Goal: Task Accomplishment & Management: Manage account settings

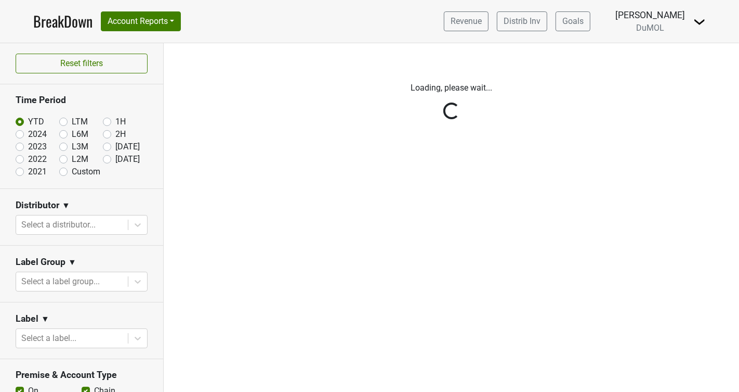
click at [136, 225] on div "Reset filters Time Period YTD LTM 1H 2024 L6M 2H 2023 L3M Jul '25 2022 L2M Aug …" at bounding box center [82, 217] width 164 height 348
click at [136, 226] on div "Reset filters Time Period YTD LTM 1H 2024 L6M 2H 2023 L3M Jul '25 2022 L2M Aug …" at bounding box center [82, 217] width 164 height 348
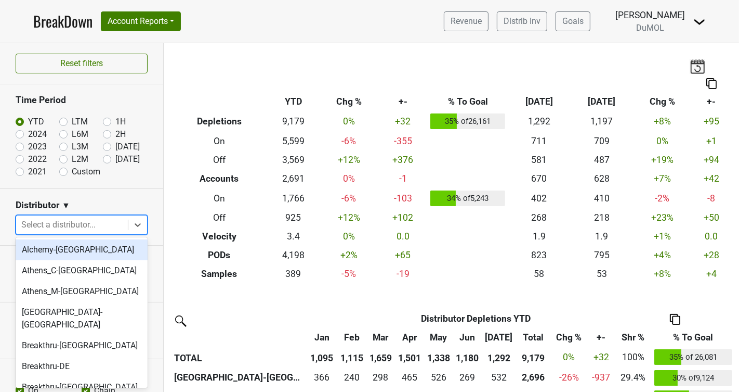
click at [136, 226] on icon at bounding box center [138, 224] width 10 height 10
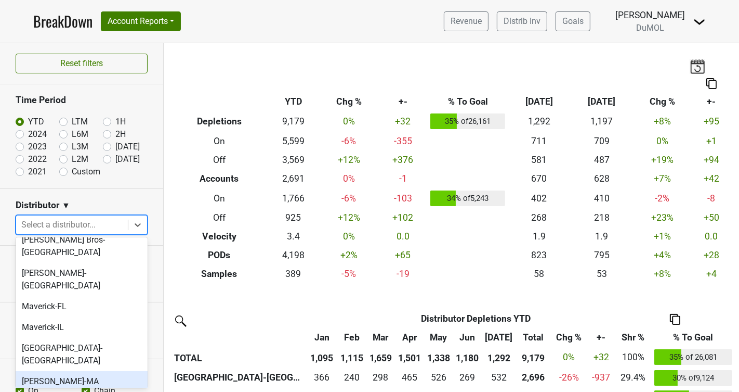
scroll to position [545, 0]
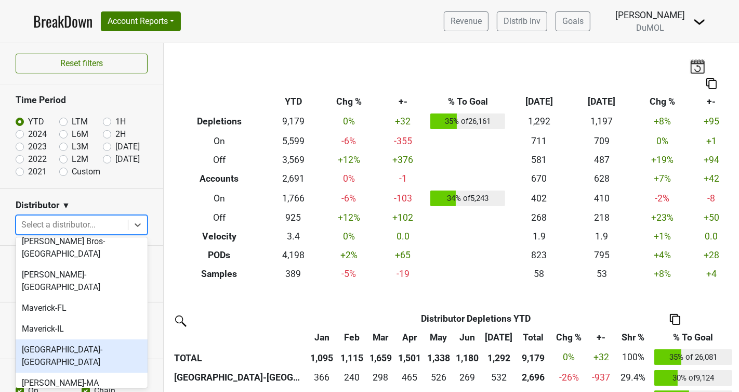
click at [76, 339] on div "Monterey-CA" at bounding box center [82, 355] width 132 height 33
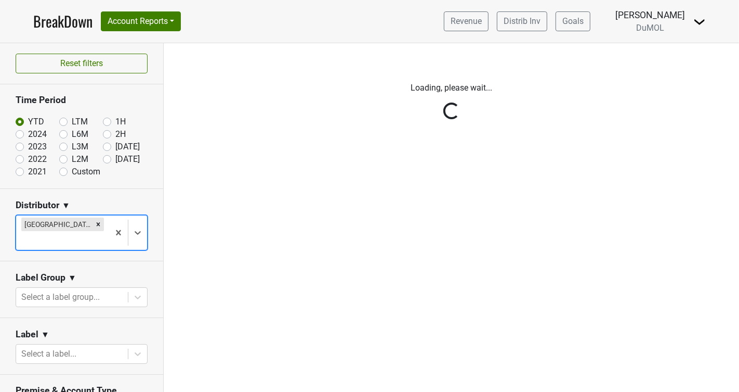
click at [108, 159] on div "Reset filters Time Period YTD LTM 1H 2024 L6M 2H 2023 L3M Jul '25 2022 L2M Aug …" at bounding box center [82, 217] width 164 height 348
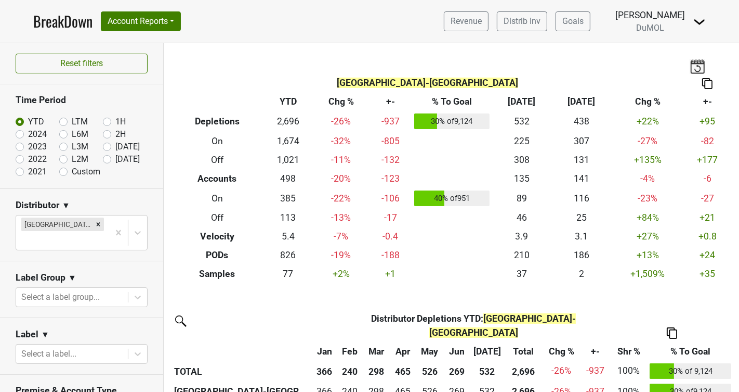
click at [115, 159] on label "Aug '25" at bounding box center [127, 159] width 24 height 12
click at [108, 159] on input "Aug '25" at bounding box center [124, 158] width 42 height 10
radio input "true"
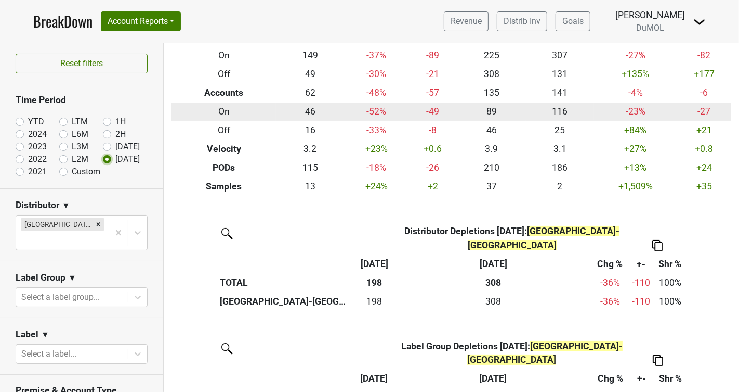
scroll to position [84, 0]
click at [223, 111] on th "On" at bounding box center [224, 111] width 105 height 19
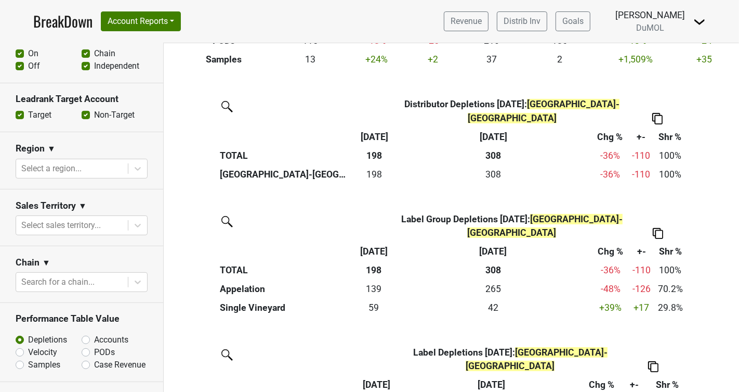
scroll to position [359, 0]
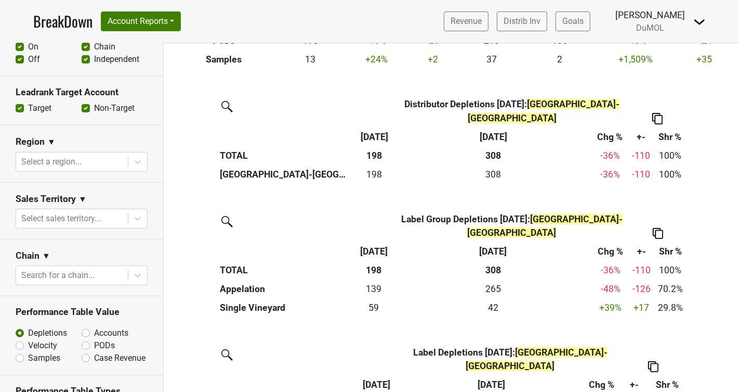
click at [94, 327] on label "Accounts" at bounding box center [111, 333] width 34 height 12
click at [84, 327] on input "Accounts" at bounding box center [113, 332] width 63 height 10
radio input "true"
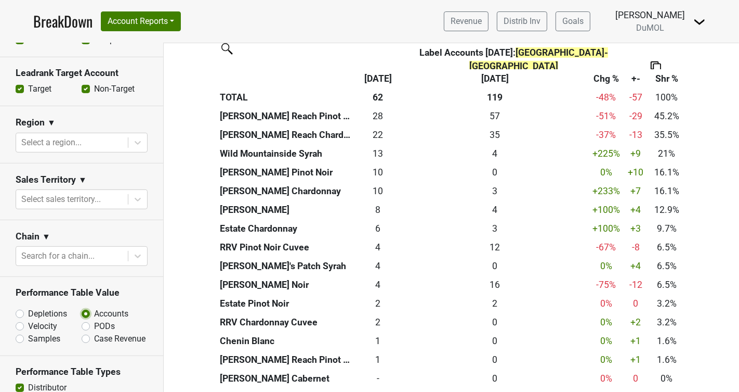
scroll to position [485, 0]
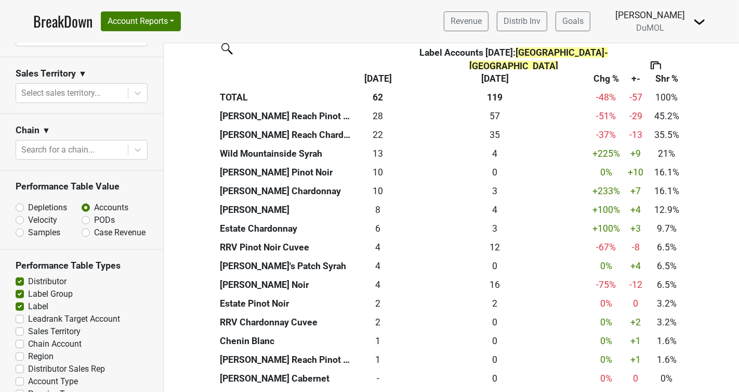
click at [28, 201] on label "Depletions" at bounding box center [47, 207] width 39 height 12
click at [20, 201] on input "Depletions" at bounding box center [47, 206] width 63 height 10
radio input "true"
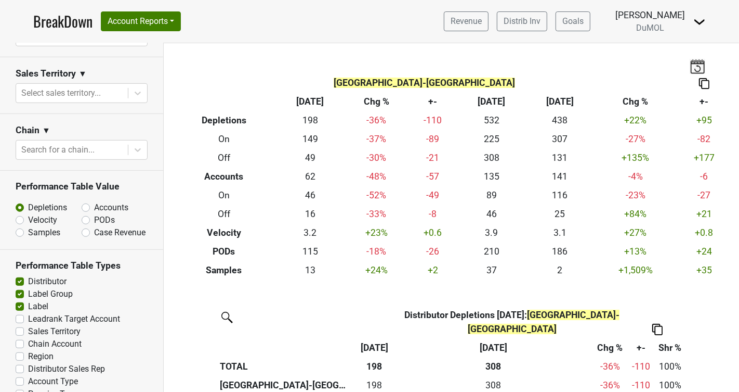
click at [28, 362] on label "Distributor Sales Rep" at bounding box center [66, 368] width 77 height 12
click at [18, 362] on input "Distributor Sales Rep" at bounding box center [20, 367] width 8 height 10
checkbox input "true"
click at [94, 201] on label "Accounts" at bounding box center [111, 207] width 34 height 12
click at [86, 201] on input "Accounts" at bounding box center [113, 206] width 63 height 10
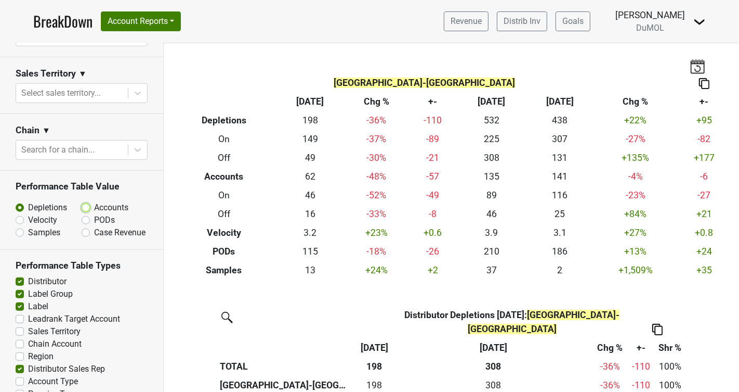
radio input "true"
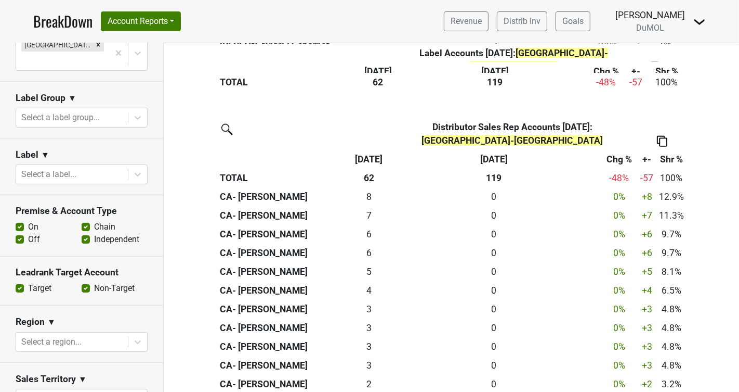
scroll to position [142, 0]
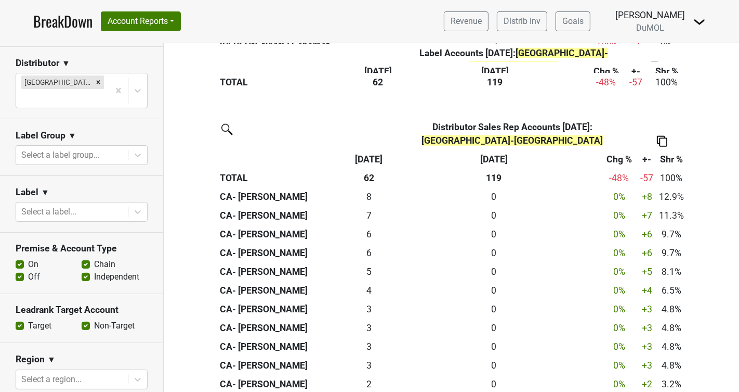
click at [28, 270] on label "Off" at bounding box center [34, 276] width 12 height 12
click at [20, 270] on input "Off" at bounding box center [20, 275] width 8 height 10
checkbox input "false"
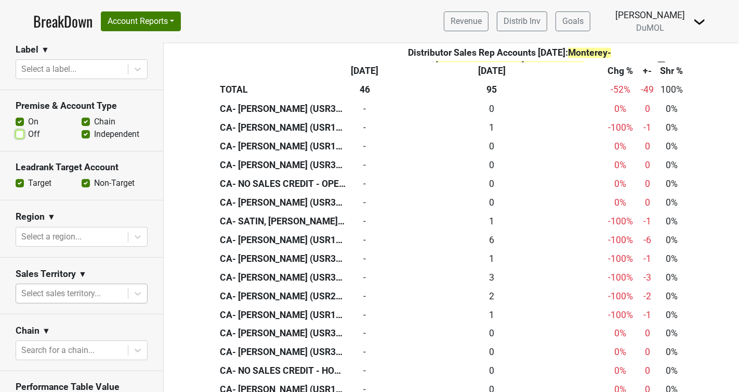
scroll to position [288, 0]
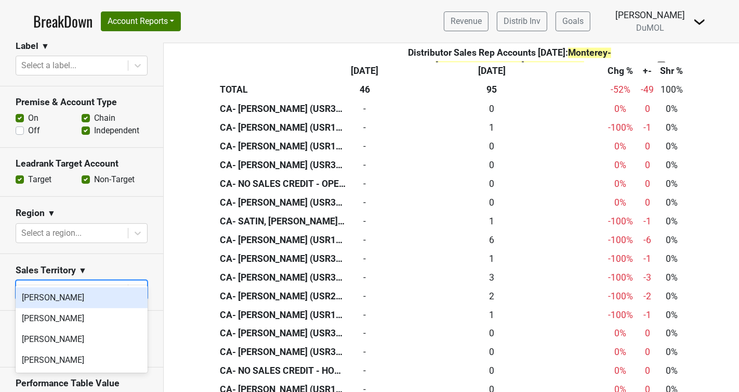
click at [136, 284] on icon at bounding box center [138, 289] width 10 height 10
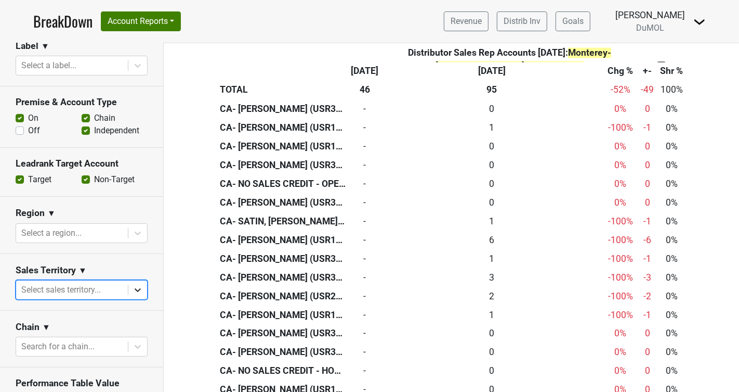
click at [136, 284] on icon at bounding box center [138, 289] width 10 height 10
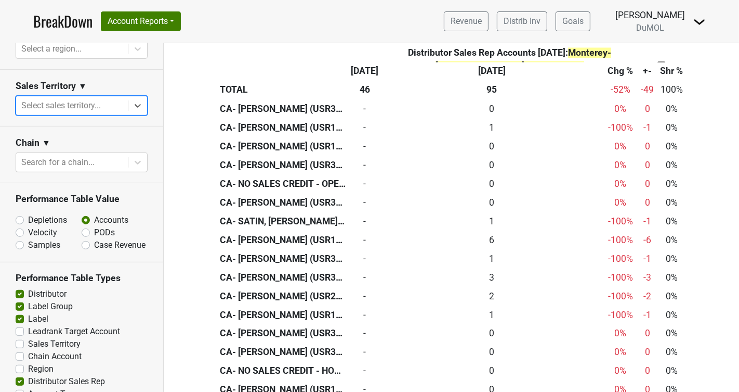
scroll to position [485, 0]
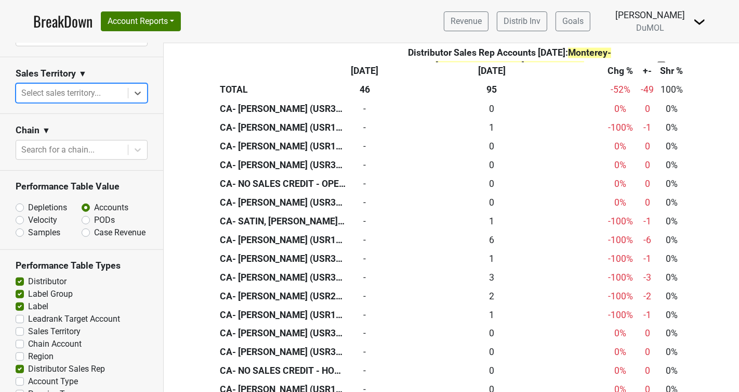
click at [28, 362] on label "Distributor Sales Rep" at bounding box center [66, 368] width 77 height 12
click at [18, 362] on input "Distributor Sales Rep" at bounding box center [20, 367] width 8 height 10
checkbox input "false"
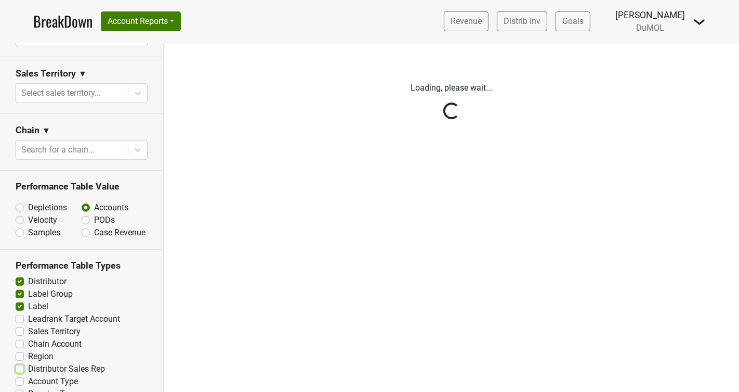
scroll to position [0, 0]
click at [19, 314] on div "Reset filters Time Period YTD LTM 1H 2024 L6M 2H 2023 L3M Jul '25 2022 L2M Aug …" at bounding box center [82, 217] width 164 height 348
click at [19, 312] on div "Reset filters Time Period YTD LTM 1H 2024 L6M 2H 2023 L3M Jul '25 2022 L2M Aug …" at bounding box center [82, 217] width 164 height 348
click at [21, 312] on div "Reset filters Time Period YTD LTM 1H 2024 L6M 2H 2023 L3M Jul '25 2022 L2M Aug …" at bounding box center [82, 217] width 164 height 348
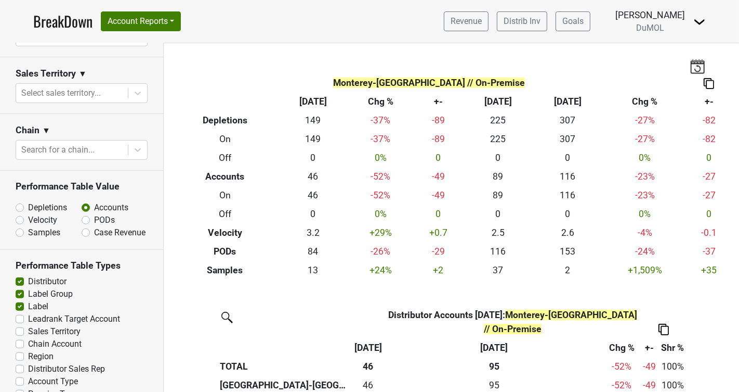
click at [28, 325] on label "Sales Territory" at bounding box center [54, 331] width 53 height 12
click at [21, 325] on input "Sales Territory" at bounding box center [20, 330] width 8 height 10
checkbox input "true"
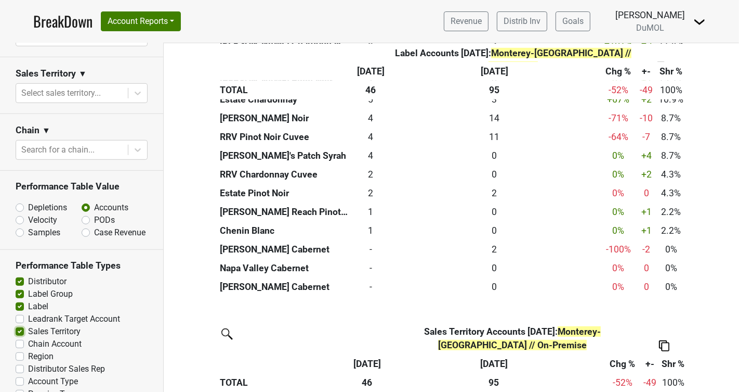
scroll to position [658, 0]
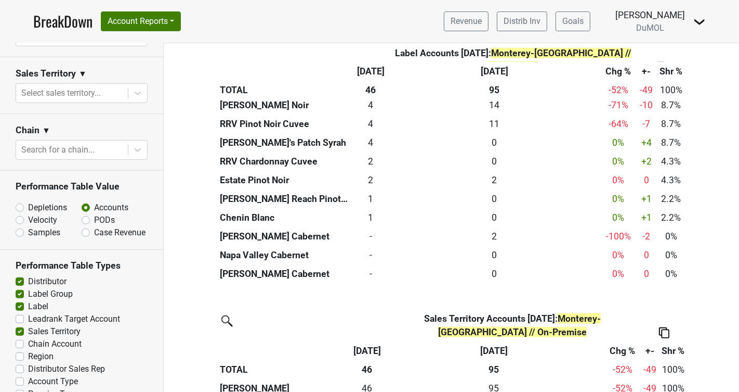
click at [28, 362] on label "Distributor Sales Rep" at bounding box center [66, 368] width 77 height 12
click at [20, 362] on input "Distributor Sales Rep" at bounding box center [20, 367] width 8 height 10
checkbox input "true"
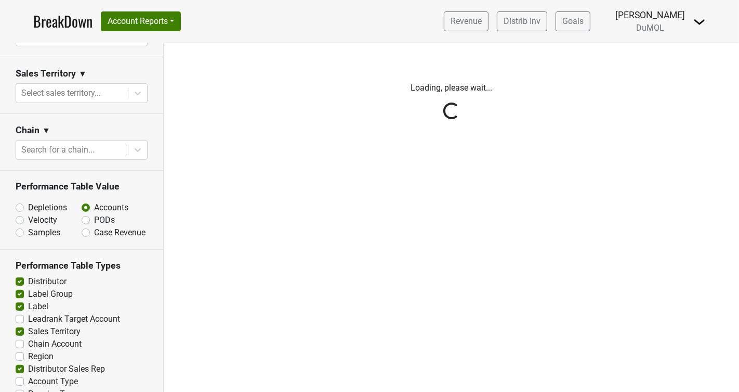
click at [19, 311] on div "Reset filters Time Period YTD LTM 1H 2024 L6M 2H 2023 L3M Jul '25 2022 L2M Aug …" at bounding box center [82, 217] width 164 height 348
click at [20, 339] on div "Reset filters Time Period YTD LTM 1H 2024 L6M 2H 2023 L3M Jul '25 2022 L2M Aug …" at bounding box center [82, 217] width 164 height 348
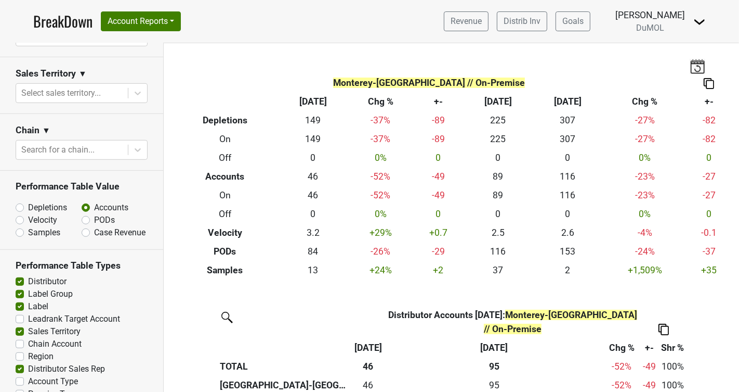
click at [28, 350] on label "Region" at bounding box center [40, 356] width 25 height 12
click at [20, 350] on input "Region" at bounding box center [20, 355] width 8 height 10
checkbox input "true"
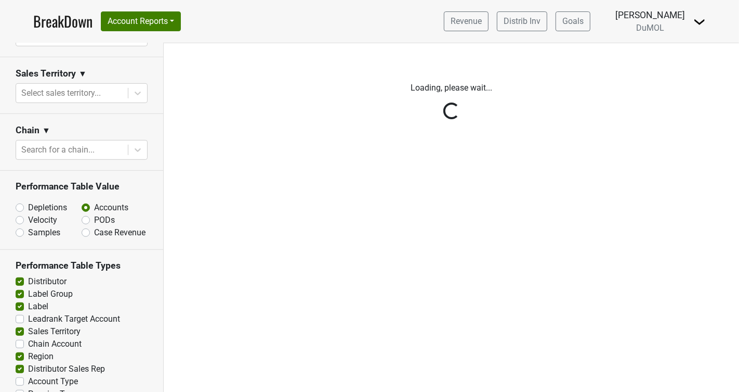
click at [17, 313] on div "Reset filters Time Period YTD LTM 1H 2024 L6M 2H 2023 L3M Jul '25 2022 L2M Aug …" at bounding box center [82, 217] width 164 height 348
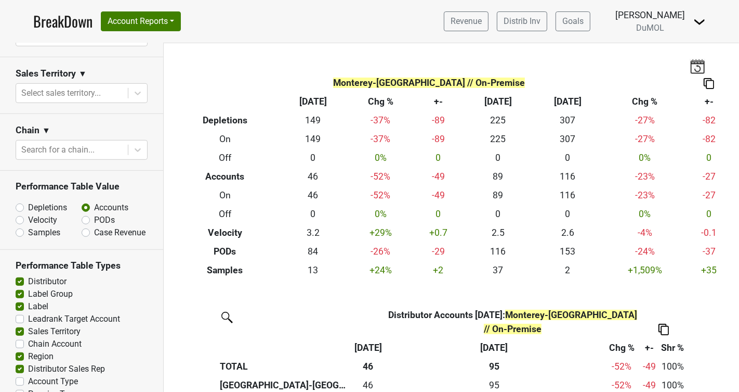
click at [28, 325] on label "Sales Territory" at bounding box center [54, 331] width 53 height 12
click at [20, 325] on input "Sales Territory" at bounding box center [20, 330] width 8 height 10
checkbox input "false"
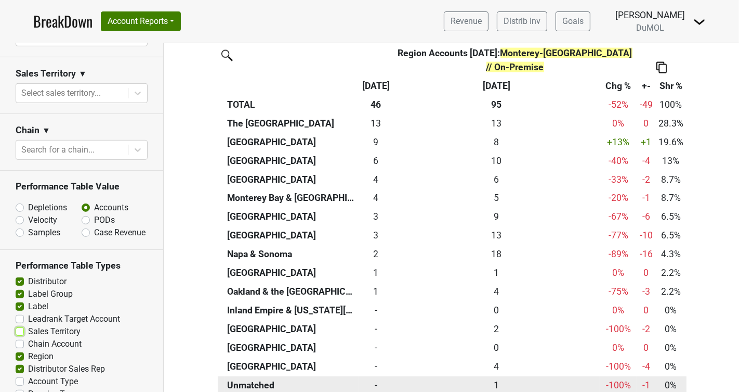
scroll to position [4704, 0]
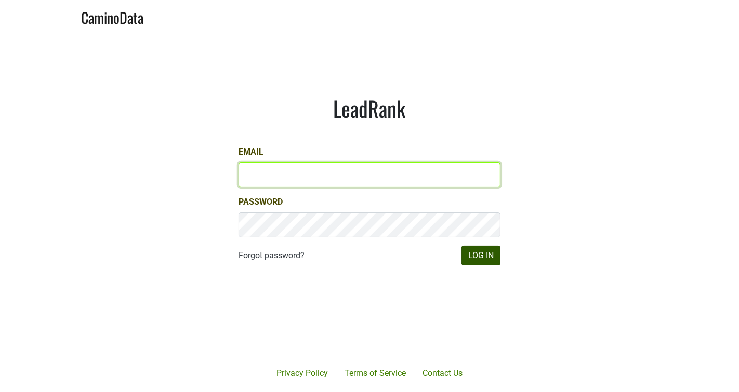
type input "[PERSON_NAME][EMAIL_ADDRESS][DOMAIN_NAME]"
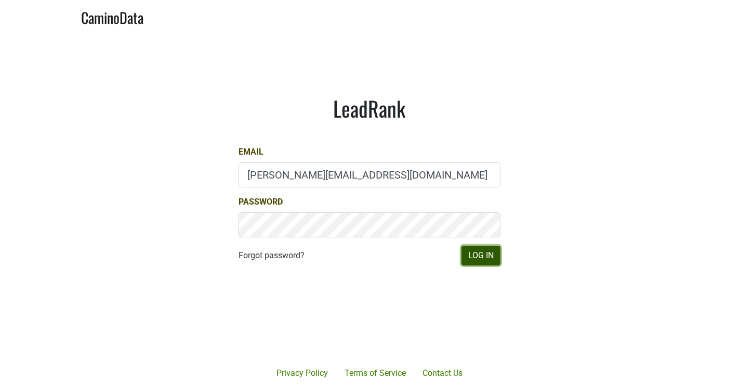
click at [483, 256] on button "Log In" at bounding box center [481, 255] width 39 height 20
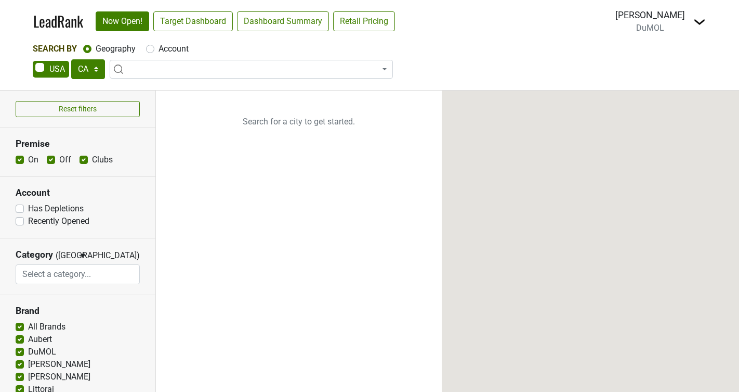
select select "CA"
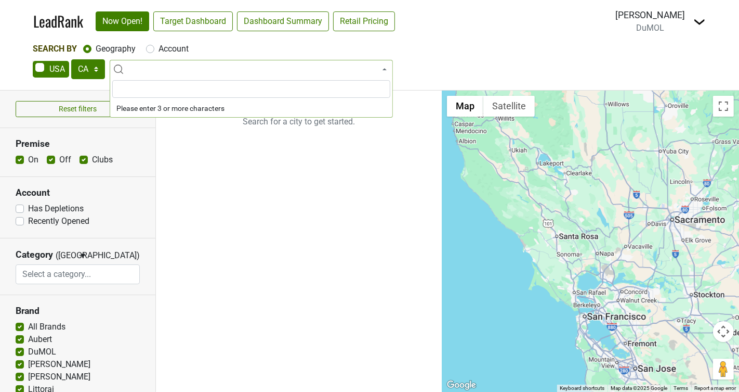
click at [135, 65] on span at bounding box center [251, 69] width 283 height 19
type input "new"
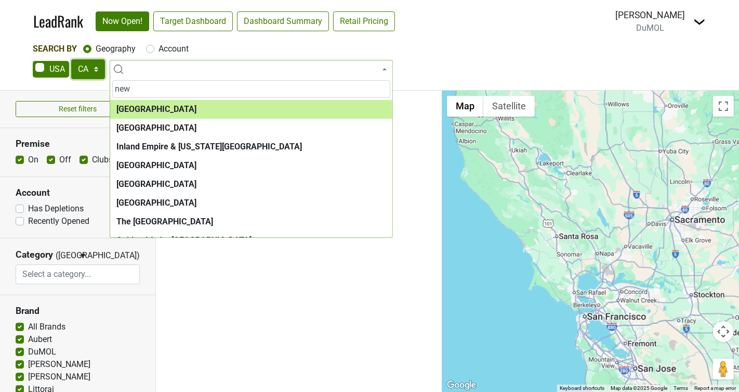
click at [98, 70] on select "AK AL AR AZ CA CO CT DC DE FL GA HI IA ID IL IN KS KY LA MA MD ME MI MN MO MS M…" at bounding box center [88, 69] width 34 height 20
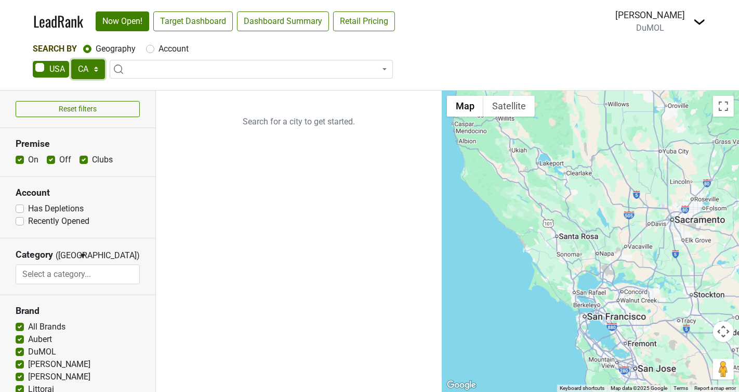
select select "NM"
click at [71, 59] on select "AK AL AR AZ CA CO CT DC DE FL GA HI IA ID IL IN KS KY LA MA MD ME MI MN MO MS M…" at bounding box center [88, 69] width 34 height 20
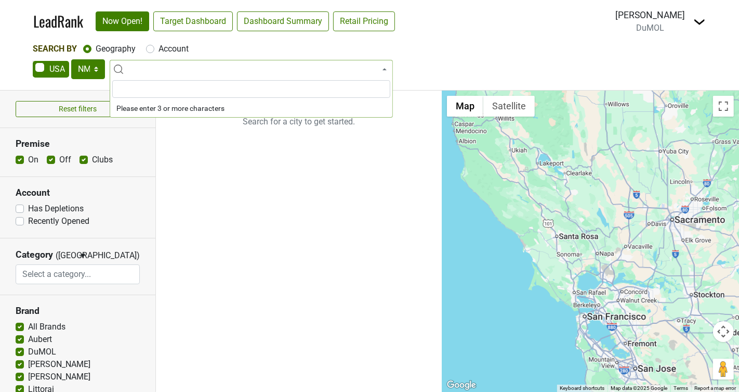
click at [200, 160] on ul "Search for a city to get started." at bounding box center [299, 240] width 286 height 301
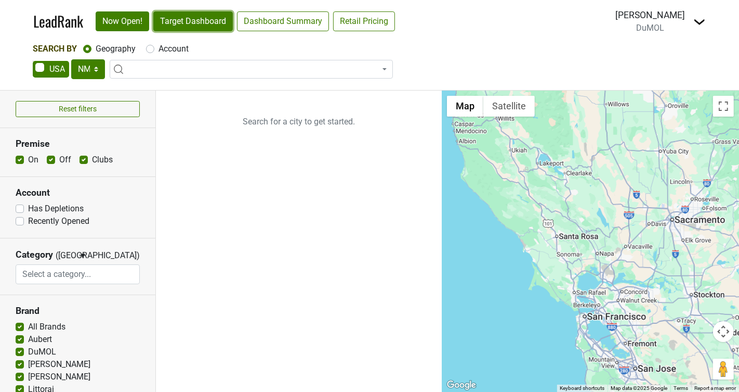
click at [194, 29] on link "Target Dashboard" at bounding box center [193, 21] width 80 height 20
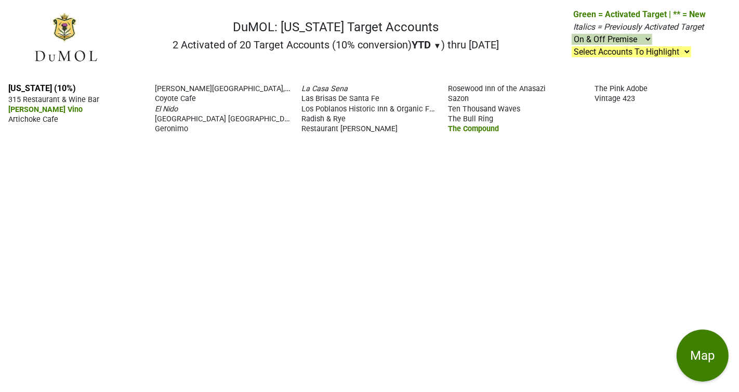
click at [323, 87] on span "La Casa Sena" at bounding box center [325, 88] width 46 height 9
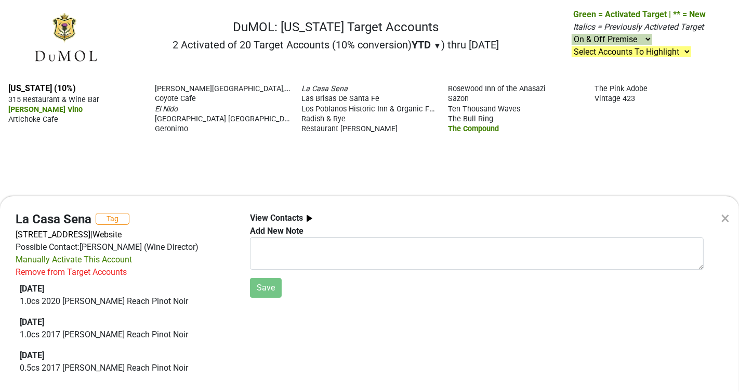
click at [93, 268] on div "Remove from Target Accounts" at bounding box center [71, 272] width 111 height 12
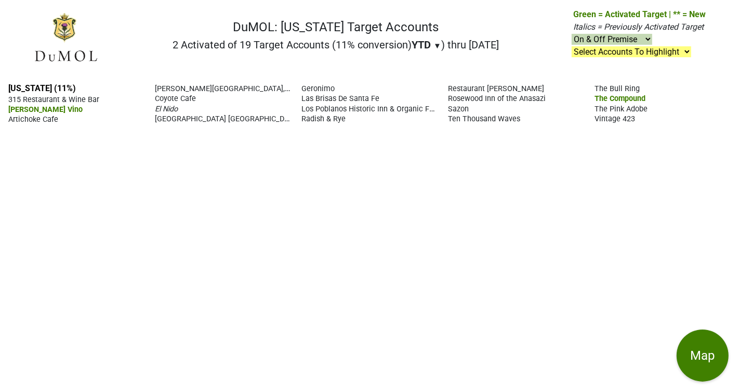
drag, startPoint x: 546, startPoint y: 97, endPoint x: 486, endPoint y: 99, distance: 60.4
click at [486, 99] on div "Rosewood Inn of the Anasazi" at bounding box center [516, 98] width 136 height 10
copy span "Inn of the Anasazi"
